Goal: Task Accomplishment & Management: Manage account settings

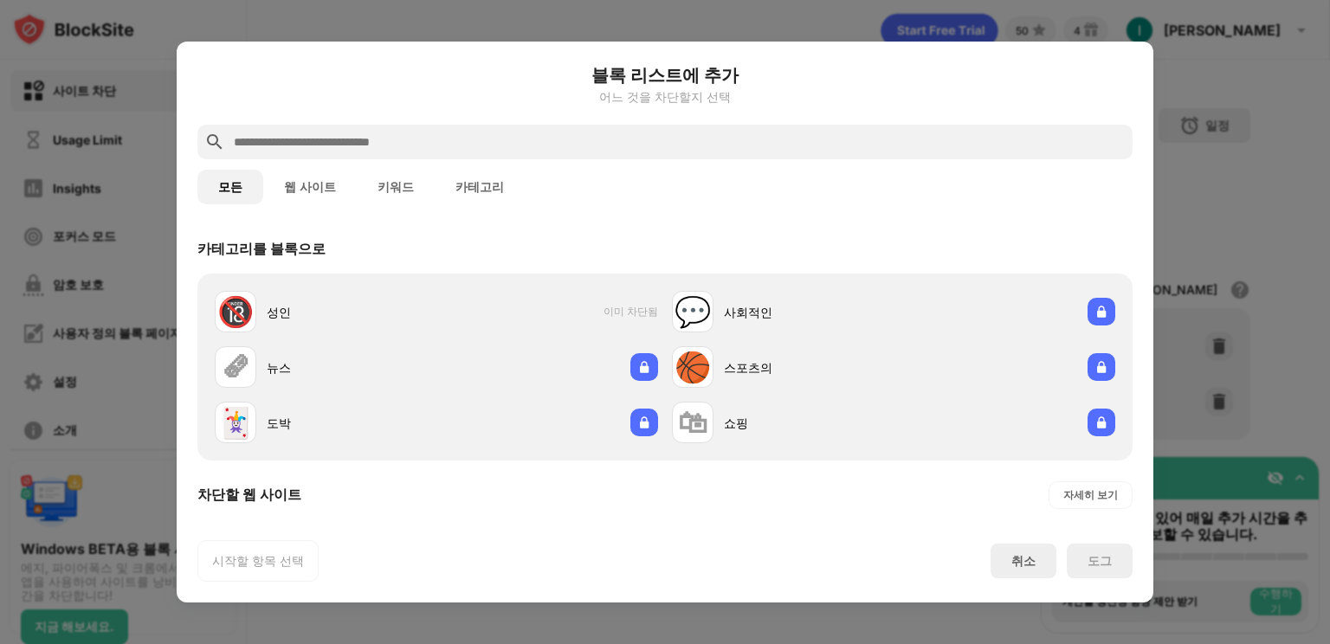
click at [294, 185] on button "웹 사이트" at bounding box center [310, 187] width 94 height 35
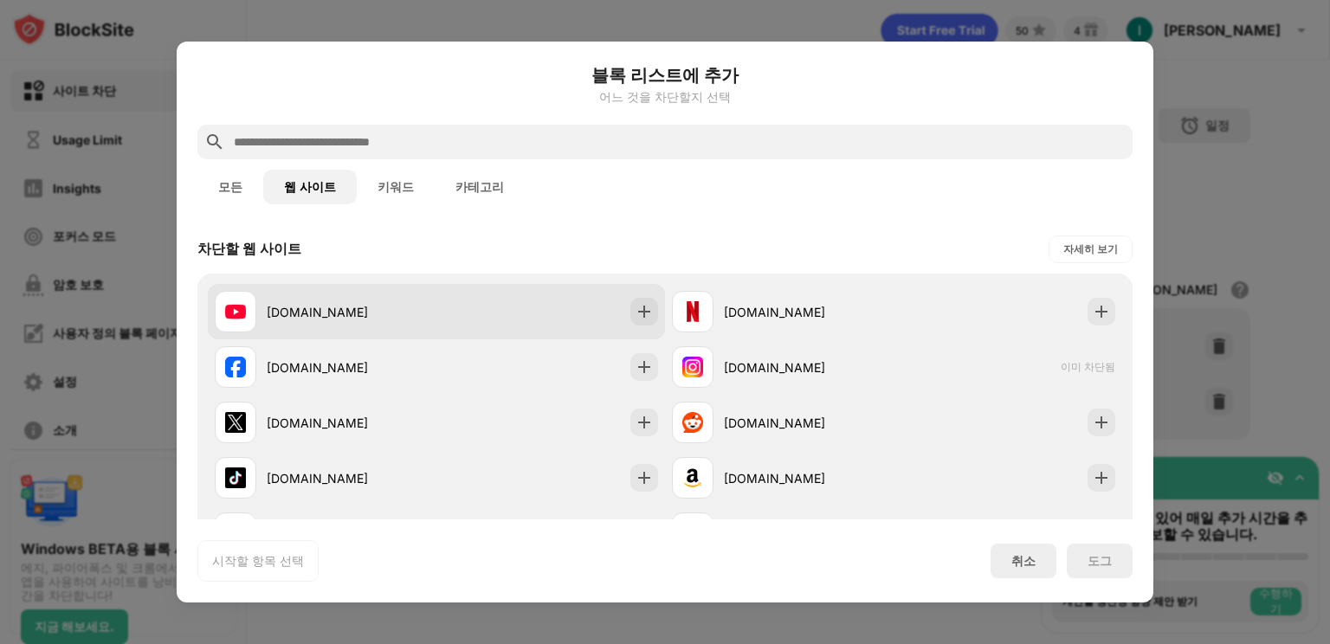
click at [374, 303] on div "[DOMAIN_NAME]" at bounding box center [352, 312] width 170 height 18
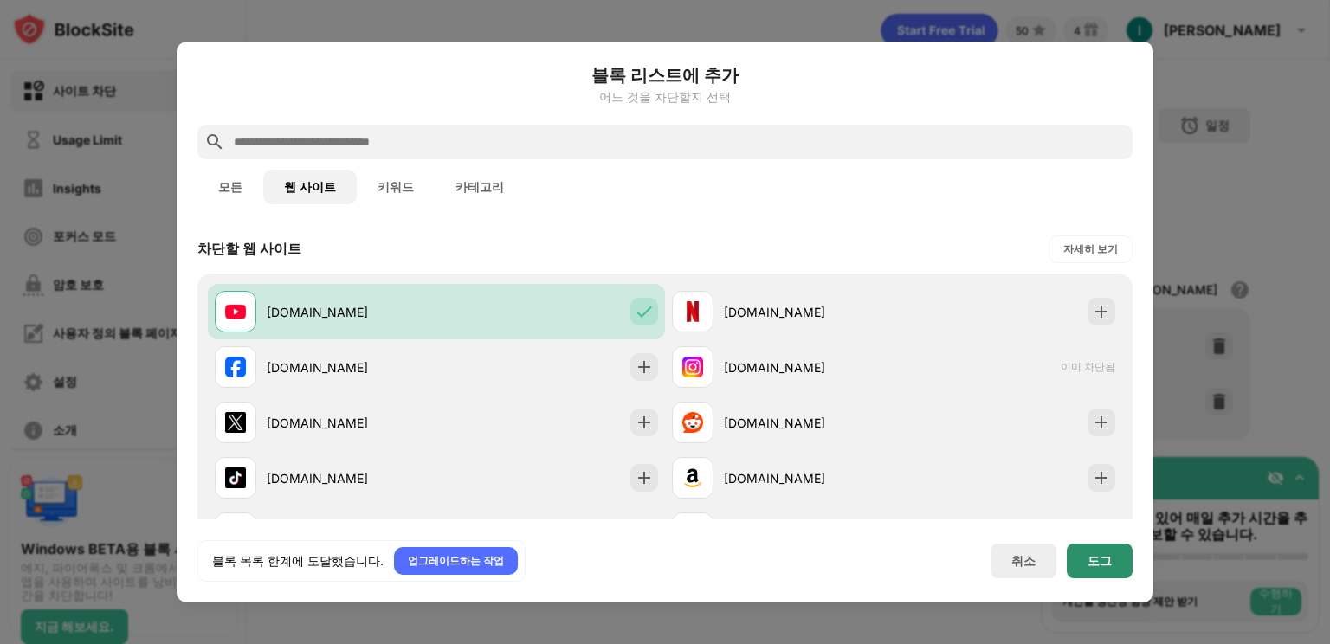
click at [1108, 571] on div "도그" at bounding box center [1100, 561] width 66 height 35
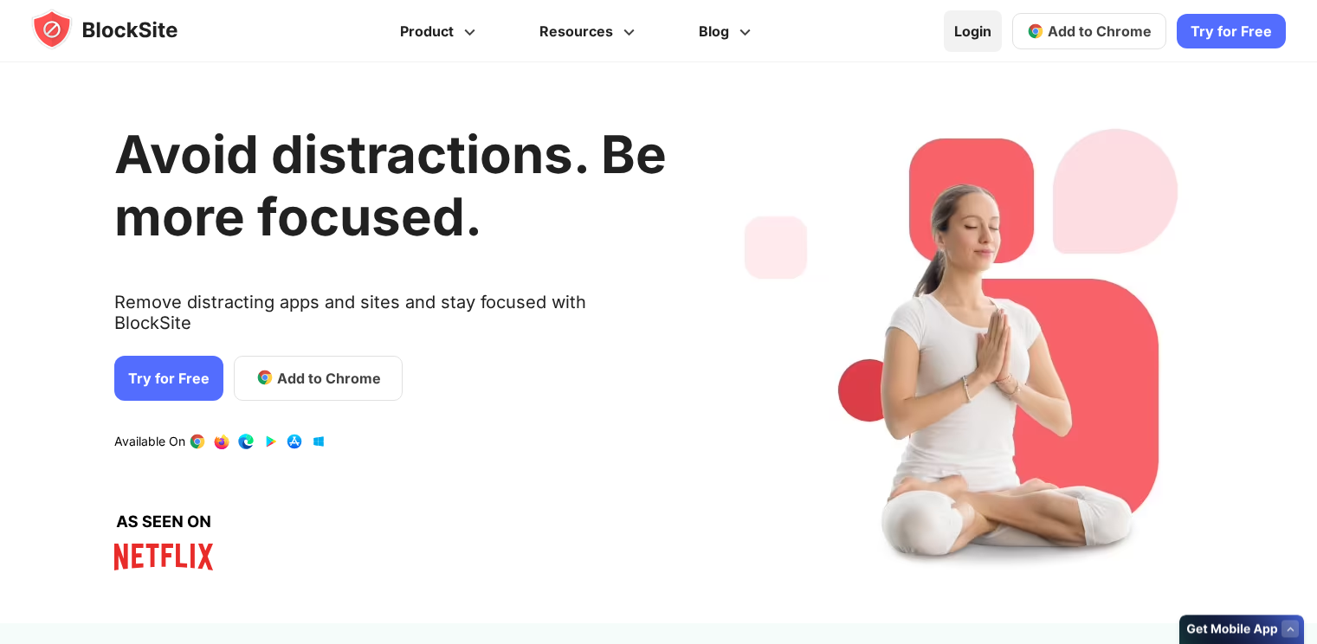
click at [973, 20] on link "Login" at bounding box center [973, 31] width 58 height 42
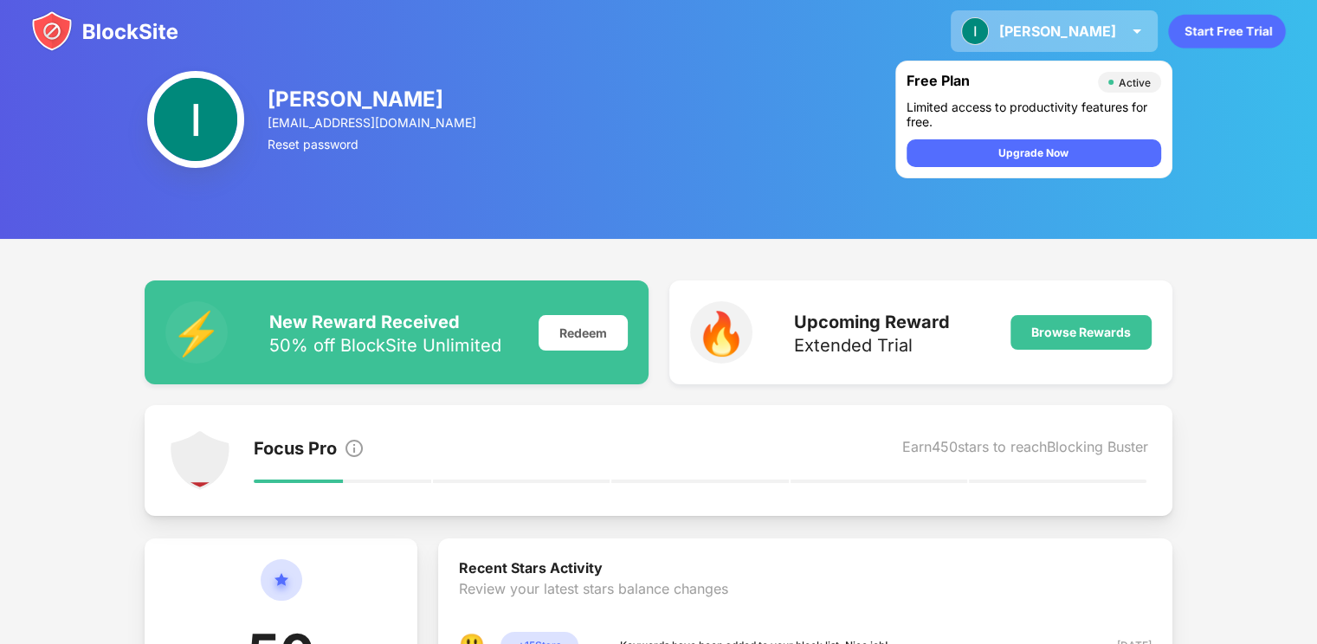
click at [1139, 32] on img at bounding box center [1136, 31] width 21 height 21
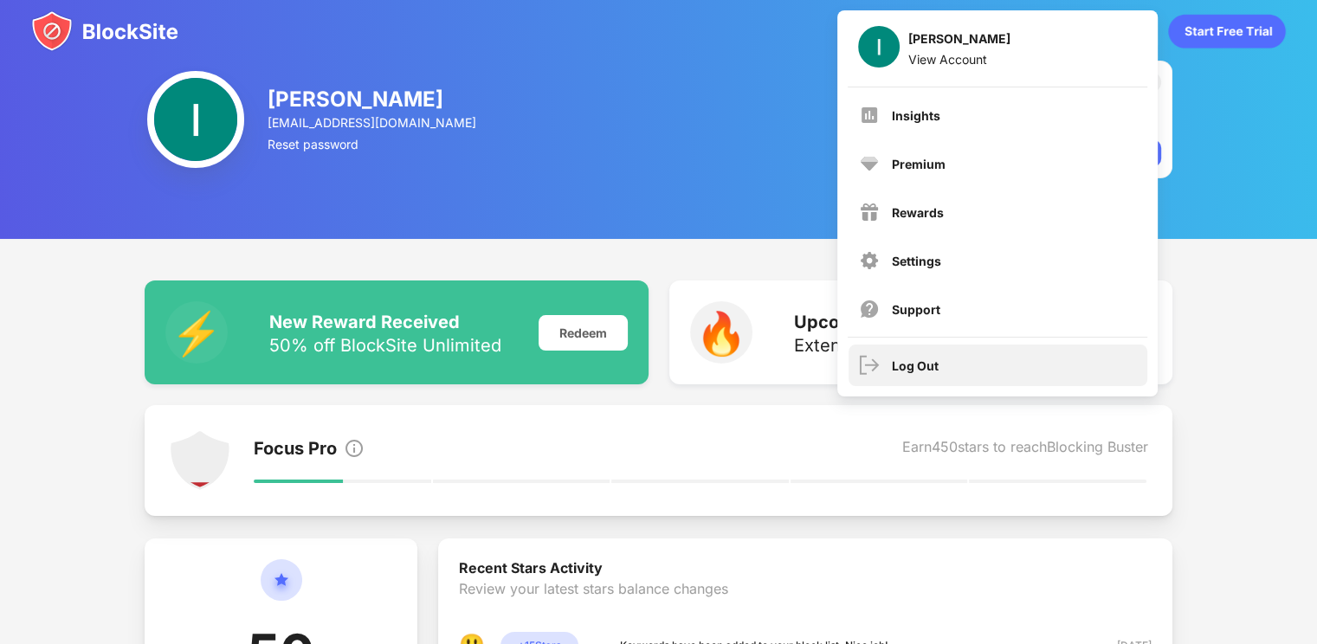
click at [1021, 350] on div "Log Out" at bounding box center [998, 366] width 299 height 42
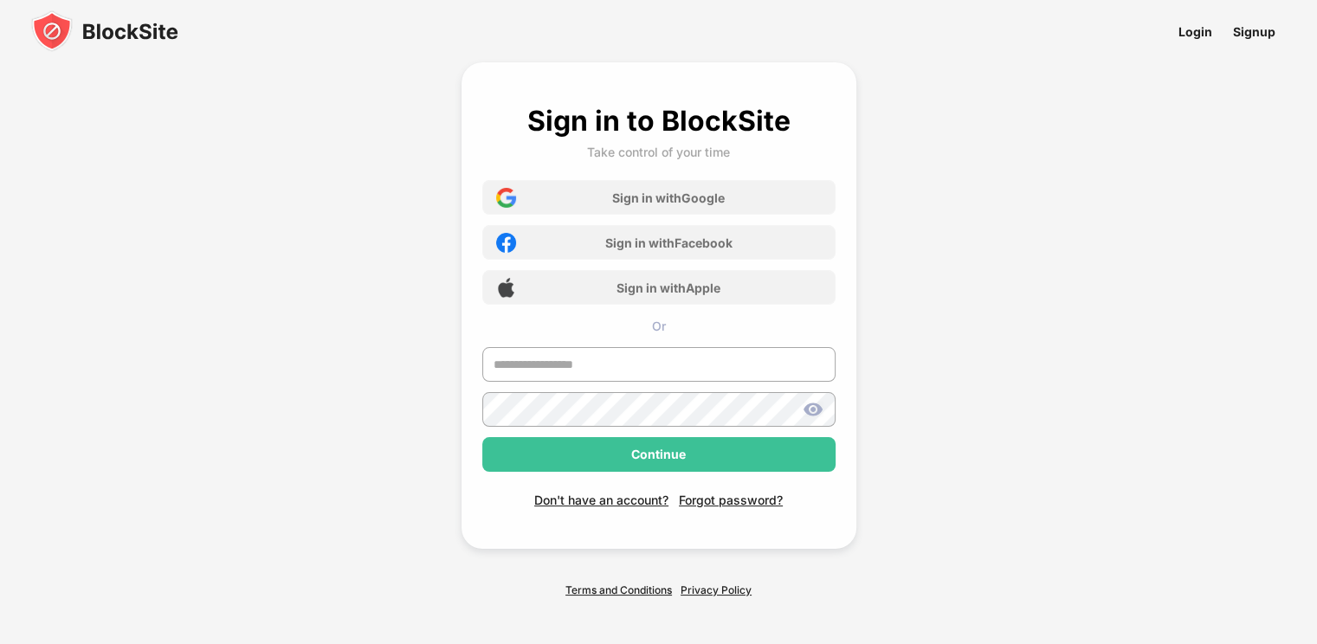
click at [269, 36] on div "Login Signup" at bounding box center [658, 31] width 1317 height 62
